Goal: Task Accomplishment & Management: Use online tool/utility

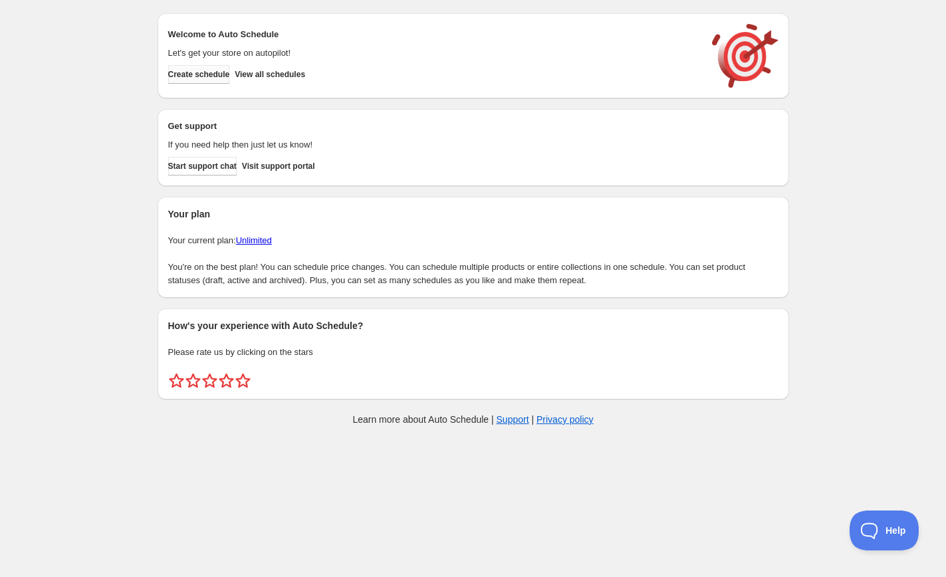
click at [219, 77] on span "Create schedule" at bounding box center [199, 74] width 62 height 11
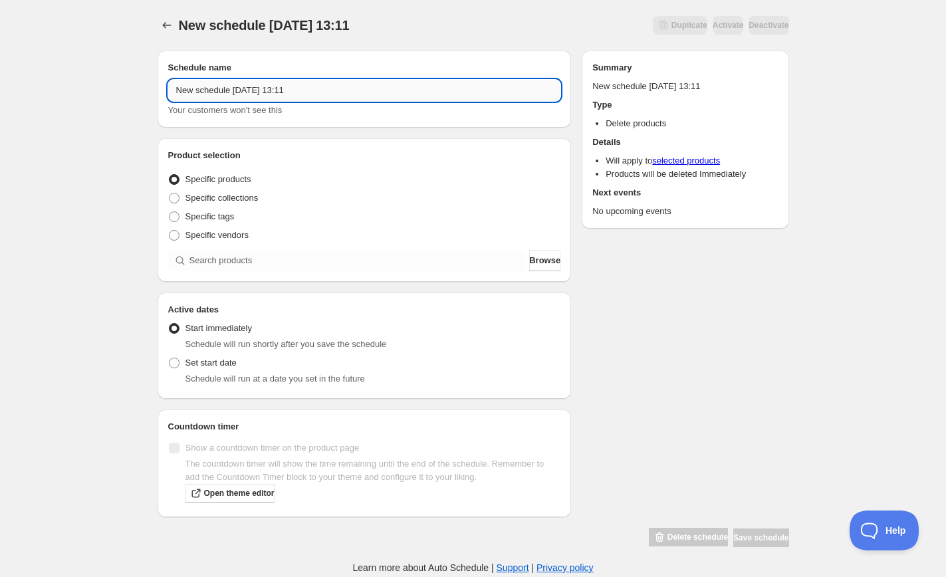
click at [304, 92] on input "New schedule [DATE] 13:11" at bounding box center [364, 90] width 393 height 21
paste input "[DATE] 6:00PM-8:00PM | [DATE] Hangers"
type input "[DATE] 6:00PM-8:00PM | [DATE] Hangers"
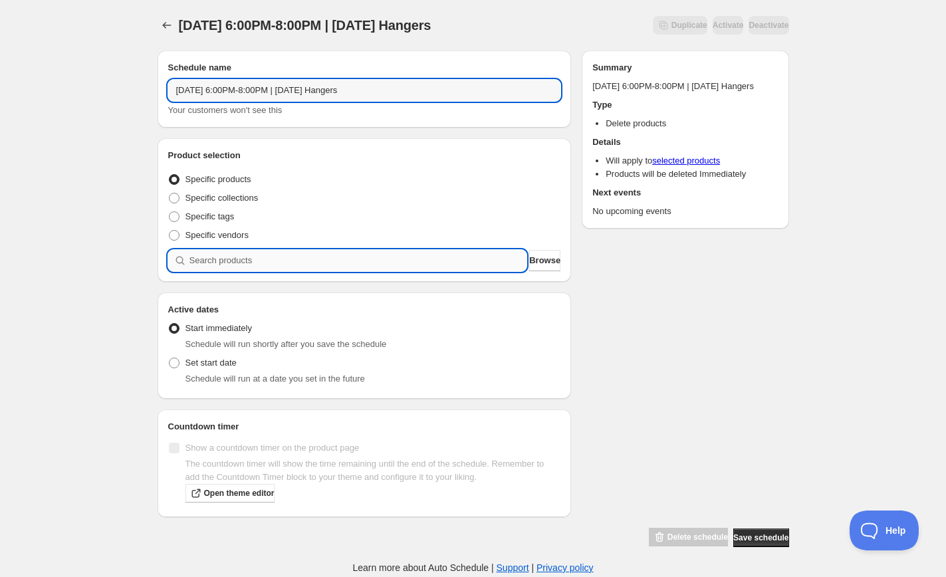
click at [258, 265] on input "search" at bounding box center [358, 260] width 338 height 21
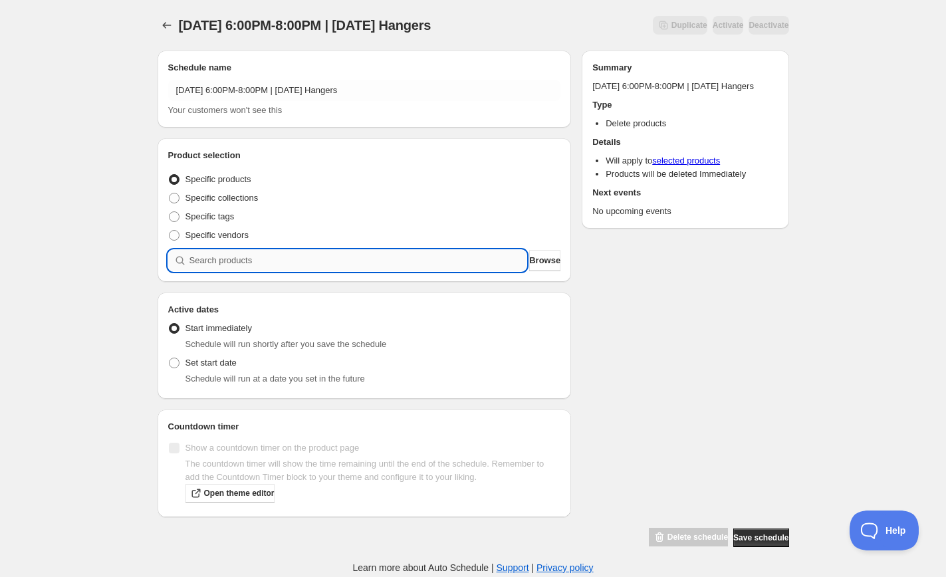
paste input "[DATE] 6:00PM-8:00PM | [DATE] Hangers"
type input "[DATE] 6:00PM-8:00PM | [DATE] Hangers"
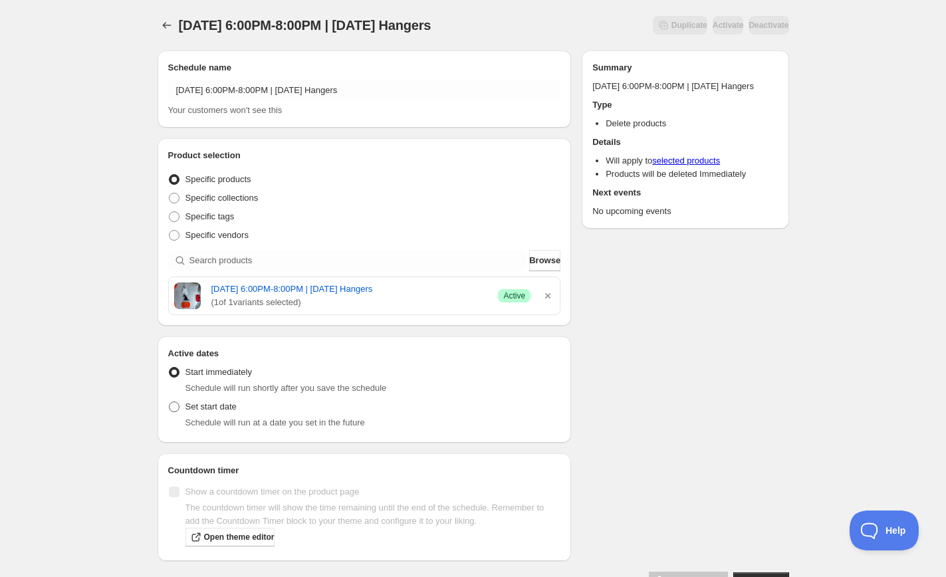
click at [175, 413] on label "Set start date" at bounding box center [202, 406] width 68 height 19
click at [169, 402] on input "Set start date" at bounding box center [169, 401] width 1 height 1
radio input "true"
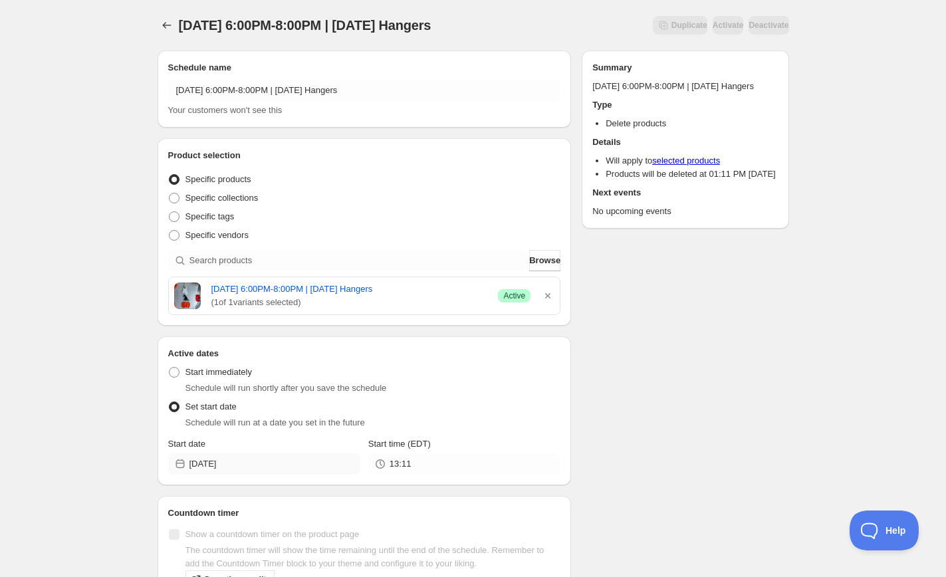
scroll to position [47, 0]
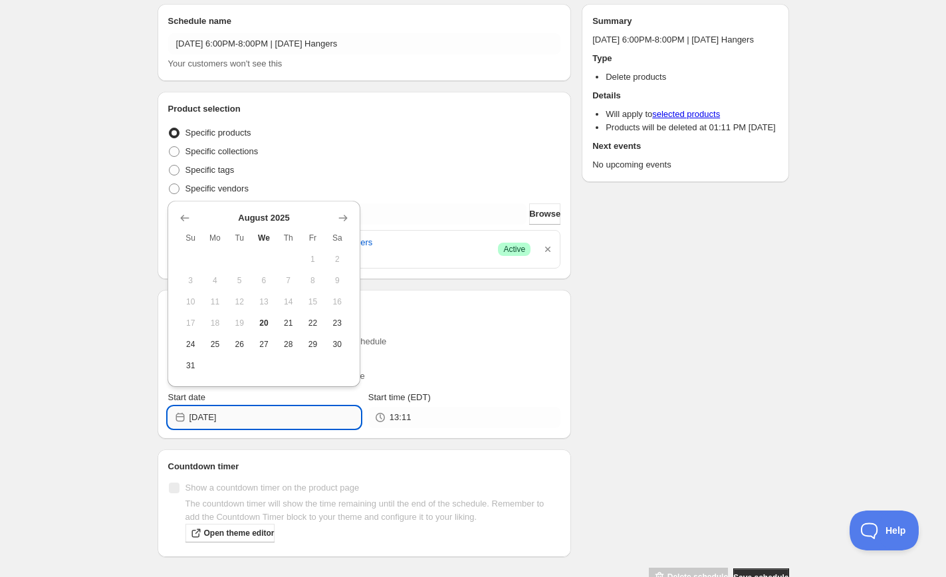
click at [240, 408] on input "[DATE]" at bounding box center [274, 417] width 171 height 21
click at [344, 225] on button "Show next month, September 2025" at bounding box center [343, 218] width 19 height 19
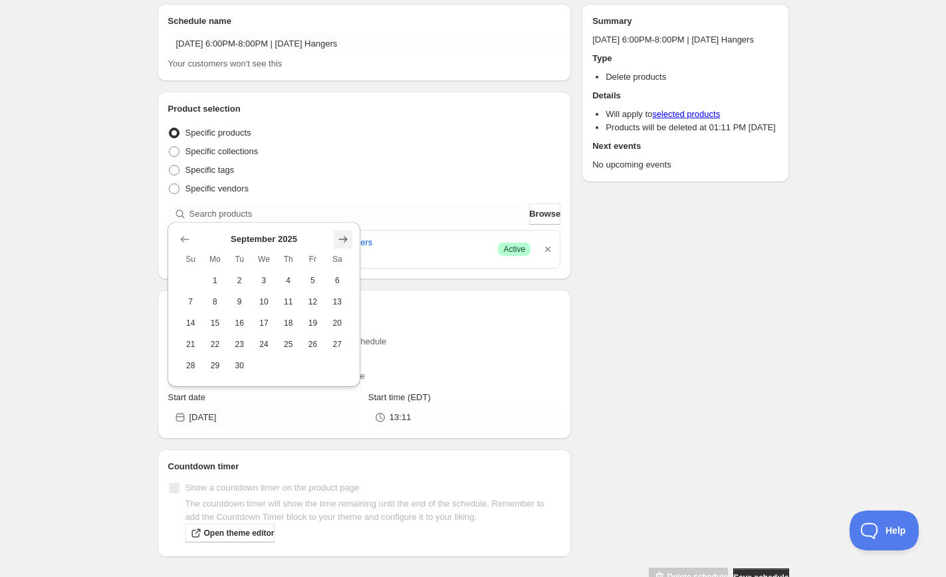
click at [348, 242] on icon "Show next month, October 2025" at bounding box center [342, 239] width 13 height 13
click at [263, 325] on span "15" at bounding box center [264, 323] width 14 height 11
type input "[DATE]"
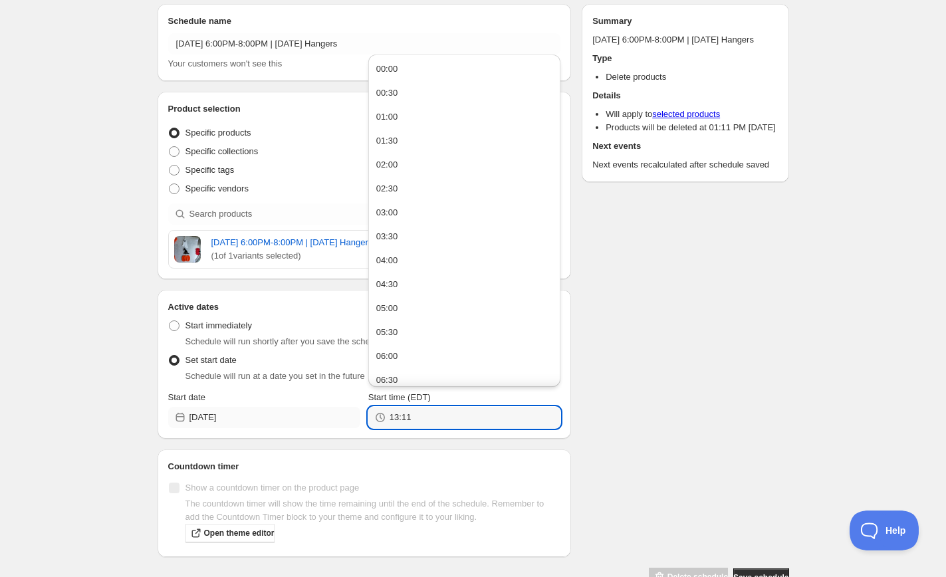
drag, startPoint x: 425, startPoint y: 415, endPoint x: 350, endPoint y: 415, distance: 75.1
click at [350, 417] on div "Start date [DATE] Start time (EDT) 13:11" at bounding box center [364, 409] width 393 height 37
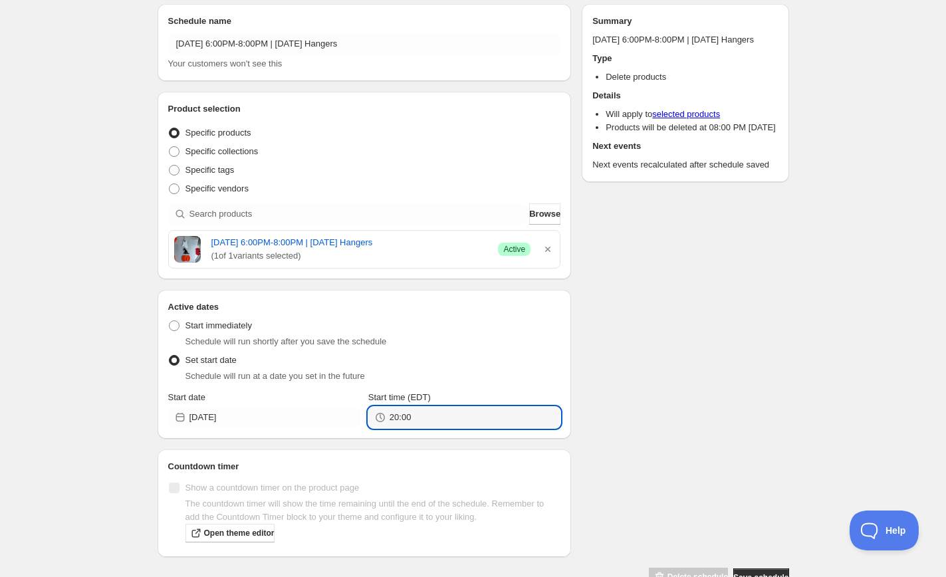
type input "20:00"
click at [706, 366] on div "Schedule name [DATE] 6:00PM-8:00PM | [DATE] Hangers Your customers won't see th…" at bounding box center [468, 290] width 642 height 594
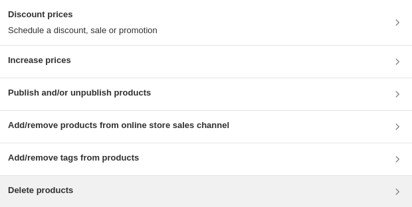
click at [239, 199] on div "Delete products" at bounding box center [206, 192] width 412 height 32
